Goal: Complete application form

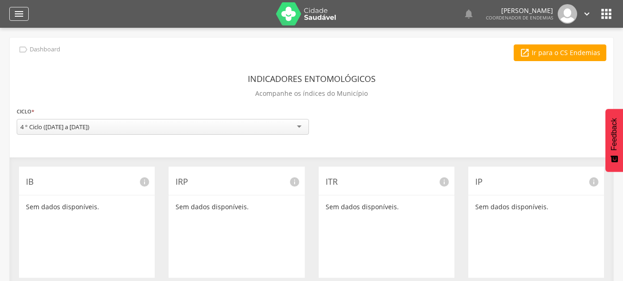
click at [20, 13] on icon "" at bounding box center [18, 13] width 11 height 11
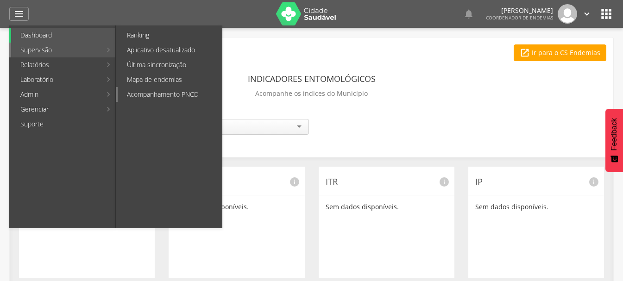
click at [157, 92] on link "Acompanhamento PNCD" at bounding box center [170, 94] width 104 height 15
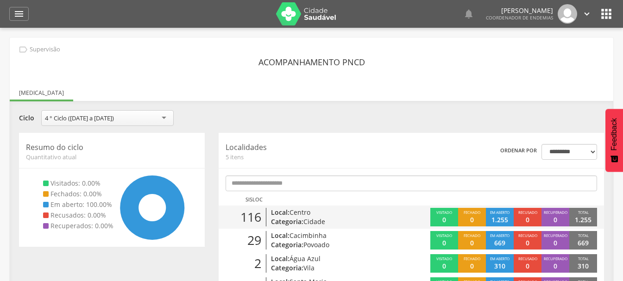
click at [274, 218] on p "Categoria: Cidade" at bounding box center [332, 221] width 122 height 9
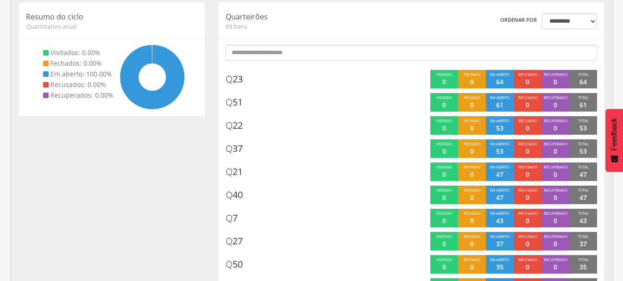
scroll to position [93, 0]
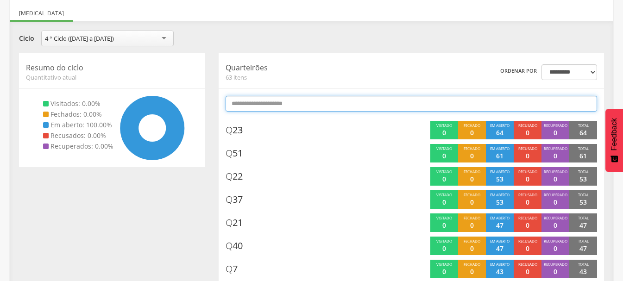
click at [278, 108] on input "text" at bounding box center [412, 104] width 372 height 16
type input "*"
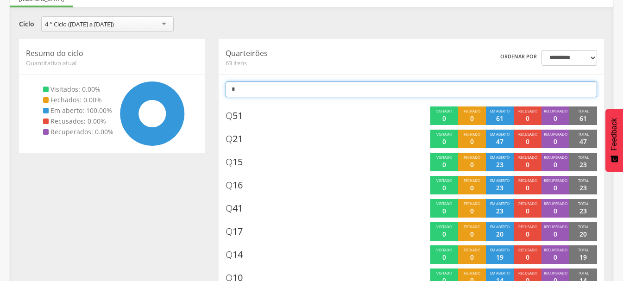
scroll to position [46, 0]
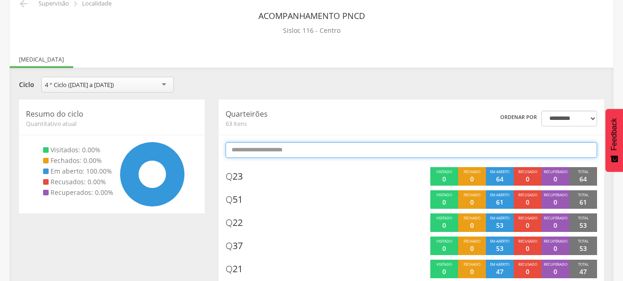
type input "*"
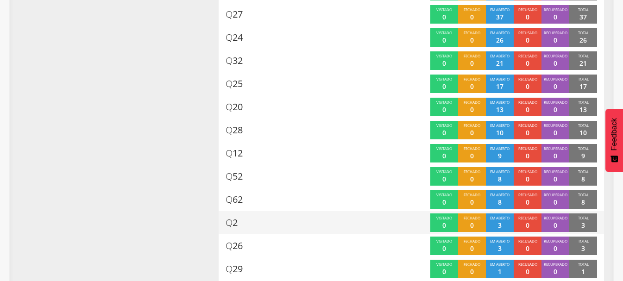
scroll to position [192, 0]
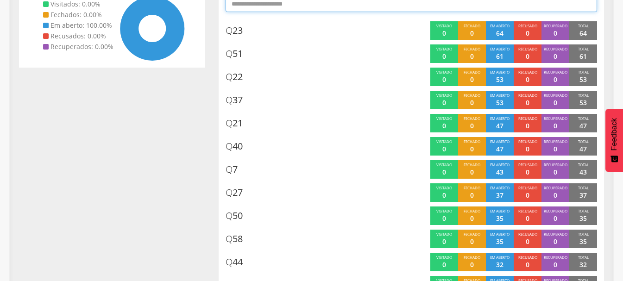
type input "*"
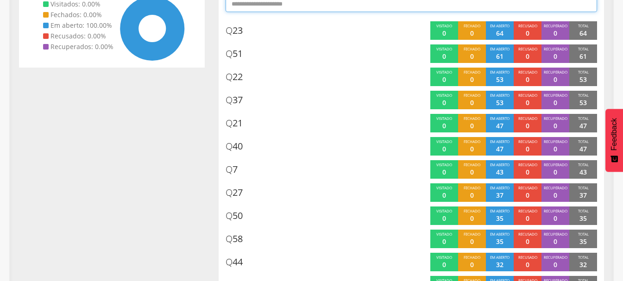
type input "*"
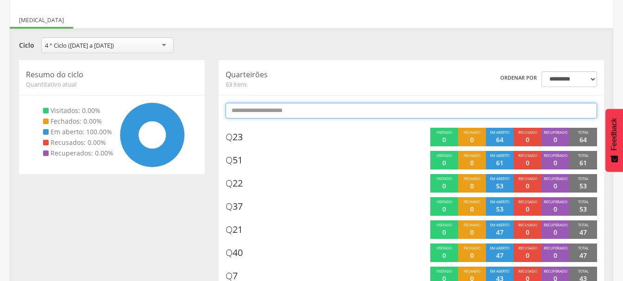
scroll to position [192, 0]
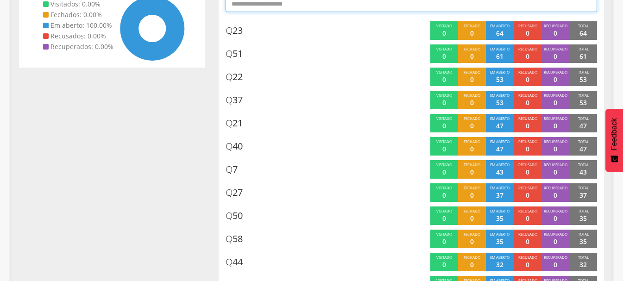
type input "*"
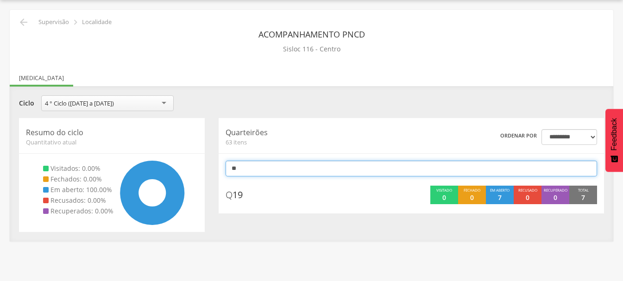
scroll to position [28, 0]
type input "*"
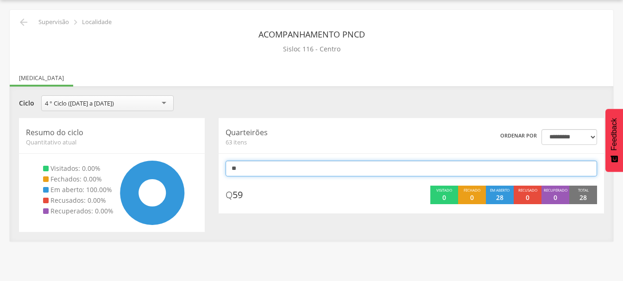
type input "*"
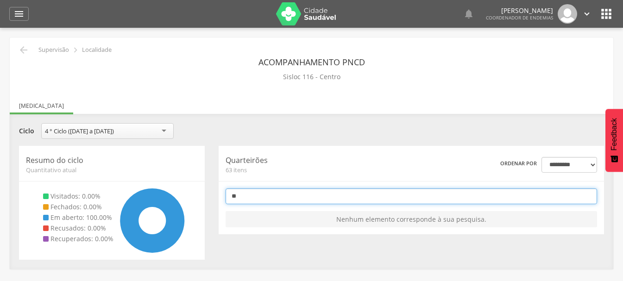
scroll to position [0, 0]
type input "**"
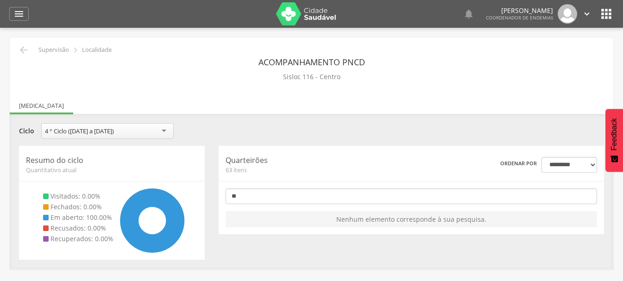
click at [588, 13] on icon "" at bounding box center [587, 14] width 10 height 10
click at [537, 53] on link "Sair" at bounding box center [554, 54] width 73 height 12
